Goal: Information Seeking & Learning: Find specific page/section

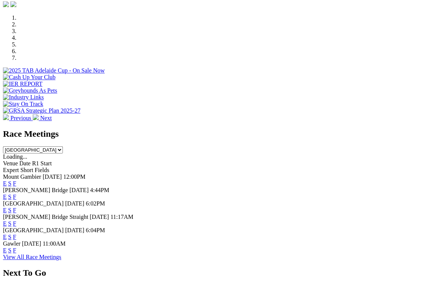
scroll to position [221, 0]
click at [63, 147] on select "[GEOGRAPHIC_DATA] [GEOGRAPHIC_DATA] [GEOGRAPHIC_DATA] [GEOGRAPHIC_DATA] [GEOGRA…" at bounding box center [33, 150] width 60 height 7
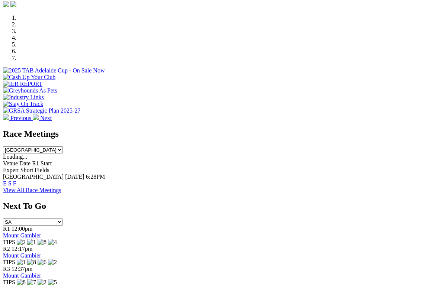
click at [63, 147] on select "[GEOGRAPHIC_DATA] [GEOGRAPHIC_DATA] [GEOGRAPHIC_DATA] [GEOGRAPHIC_DATA] [GEOGRA…" at bounding box center [33, 150] width 60 height 7
select select "[GEOGRAPHIC_DATA]"
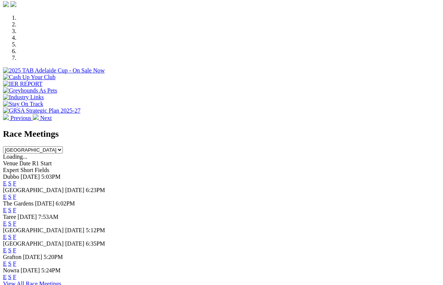
click at [16, 247] on link "F" at bounding box center [14, 250] width 3 height 6
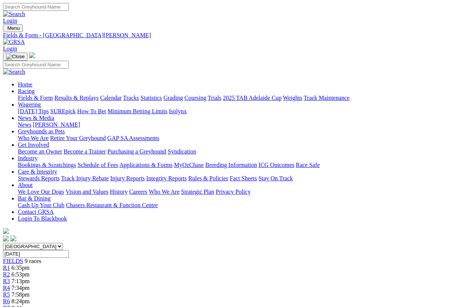
scroll to position [8, 0]
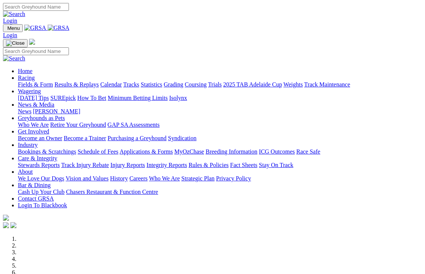
select select "NSW"
